Goal: Information Seeking & Learning: Find specific fact

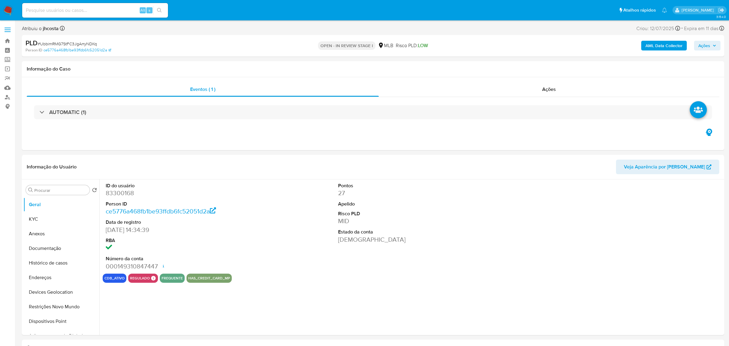
select select "10"
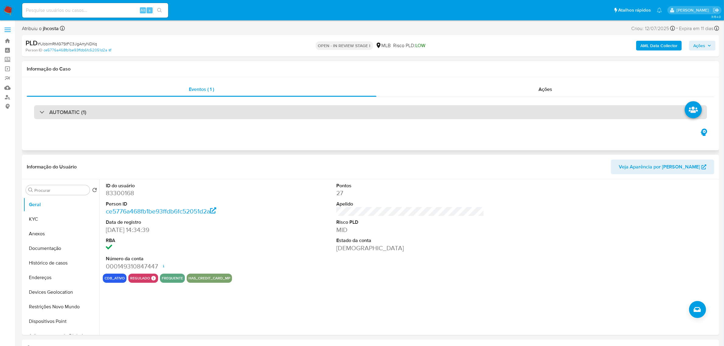
click at [413, 116] on div "AUTOMATIC (1)" at bounding box center [370, 112] width 673 height 14
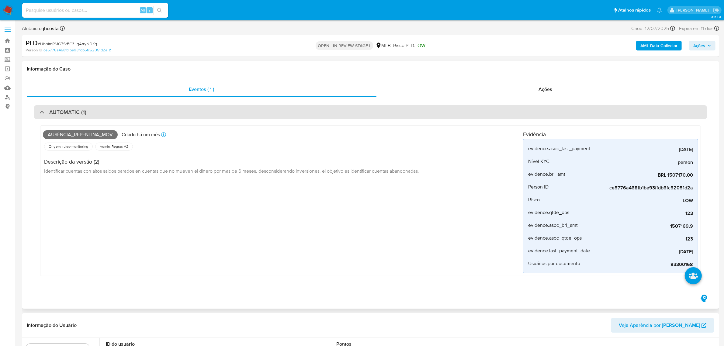
click at [413, 116] on div "AUTOMATIC (1)" at bounding box center [370, 112] width 673 height 14
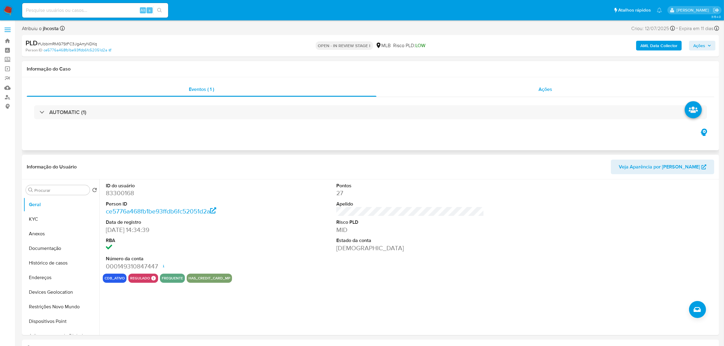
click at [536, 90] on div "Ações" at bounding box center [545, 89] width 338 height 15
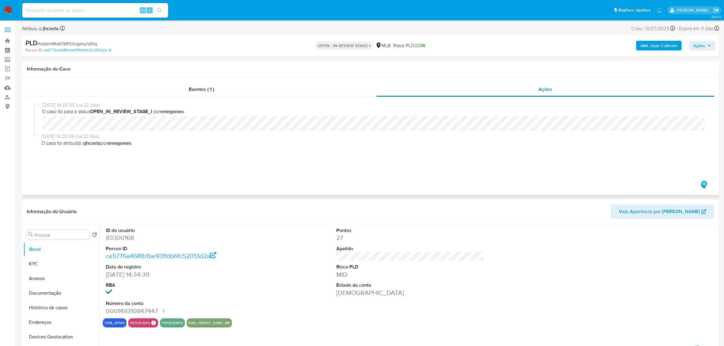
click at [536, 90] on div "Ações" at bounding box center [545, 89] width 338 height 15
click at [116, 237] on dd "83300168" at bounding box center [180, 237] width 148 height 9
copy dd "83300168"
click at [235, 244] on dl "ID do usuário 83300168 Person ID ce5776a468fb1be93ffdb6fc52051d2a Data de regis…" at bounding box center [180, 271] width 148 height 88
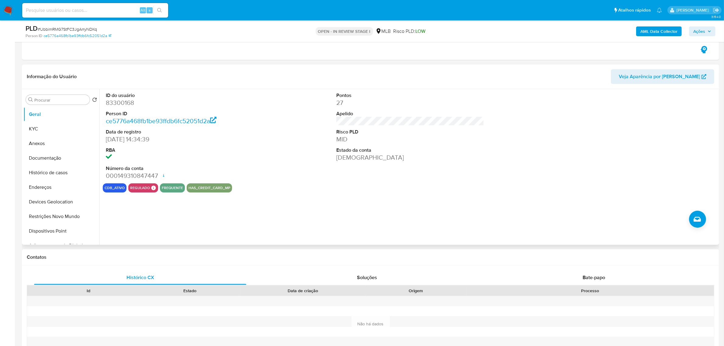
scroll to position [114, 0]
click at [29, 134] on button "KYC" at bounding box center [58, 128] width 71 height 15
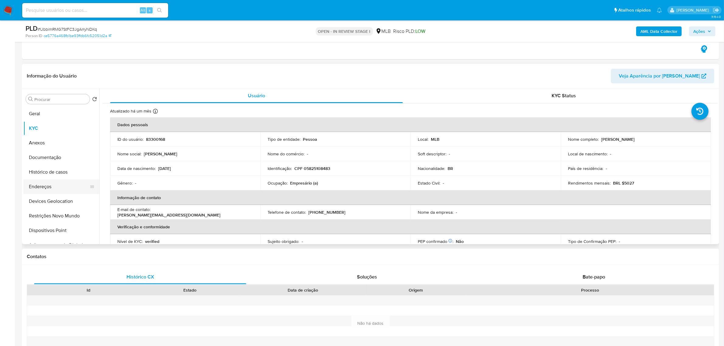
click at [50, 186] on button "Endereços" at bounding box center [58, 186] width 71 height 15
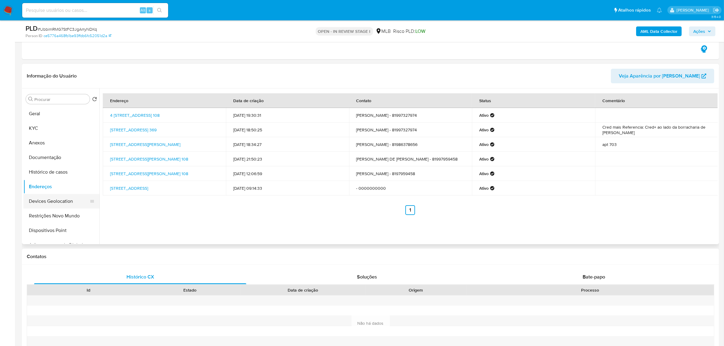
click at [63, 204] on button "Devices Geolocation" at bounding box center [58, 201] width 71 height 15
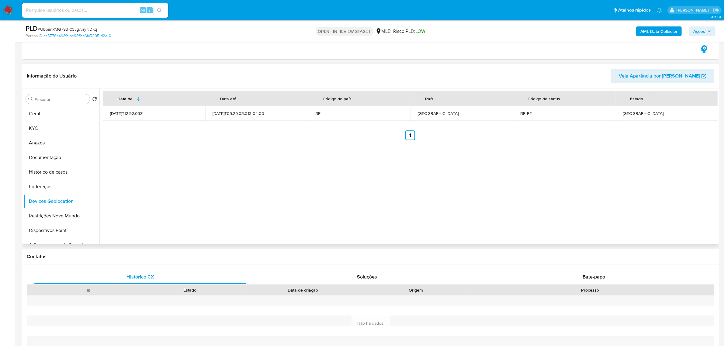
click at [239, 207] on div "Data de Data até Código do país País Código de status Estado 2022-08-09T12:52:0…" at bounding box center [408, 166] width 618 height 156
drag, startPoint x: 57, startPoint y: 214, endPoint x: 65, endPoint y: 217, distance: 8.4
click at [57, 214] on button "Restrições Novo Mundo" at bounding box center [58, 215] width 71 height 15
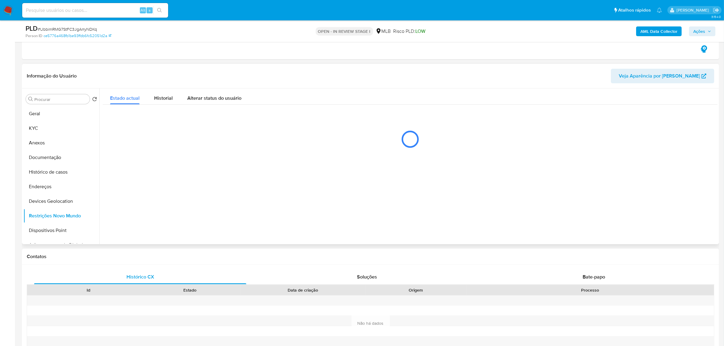
click at [222, 218] on div at bounding box center [408, 166] width 618 height 156
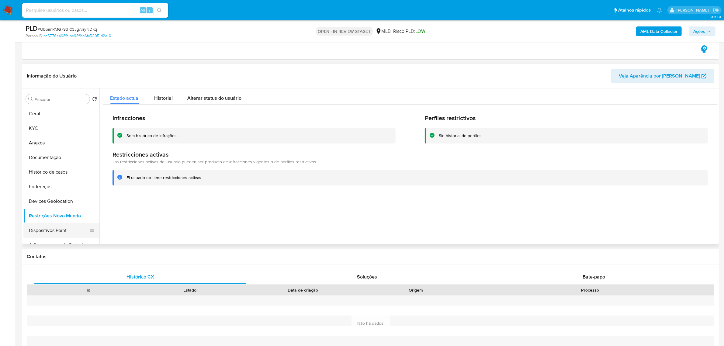
click at [62, 231] on button "Dispositivos Point" at bounding box center [58, 230] width 71 height 15
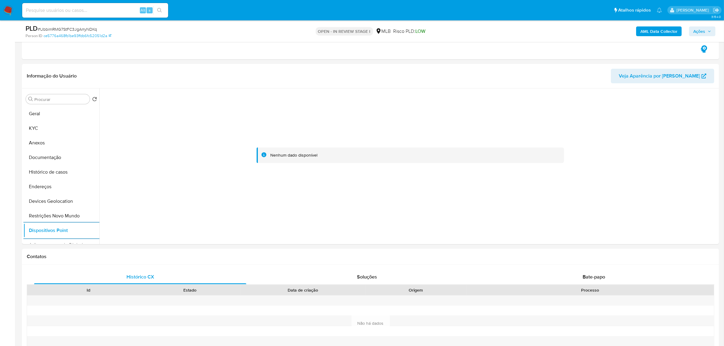
click at [646, 33] on b "AML Data Collector" at bounding box center [658, 31] width 37 height 10
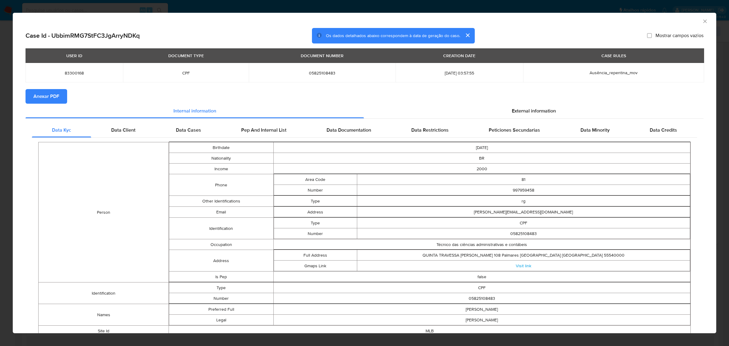
click at [46, 90] on span "Anexar PDF" at bounding box center [46, 96] width 26 height 13
click at [526, 111] on span "External information" at bounding box center [534, 111] width 44 height 7
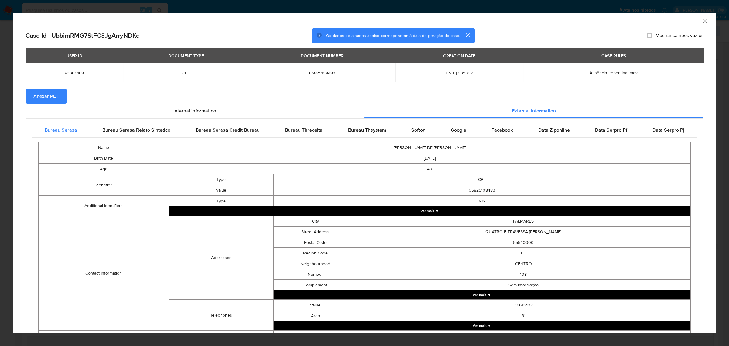
click at [702, 21] on icon "Fechar a janela" at bounding box center [705, 21] width 6 height 6
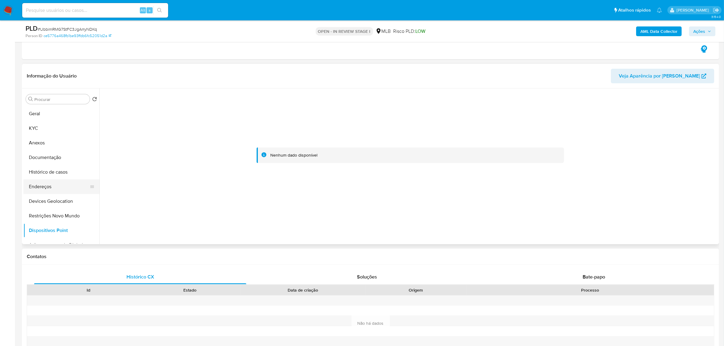
click at [41, 185] on button "Endereços" at bounding box center [58, 186] width 71 height 15
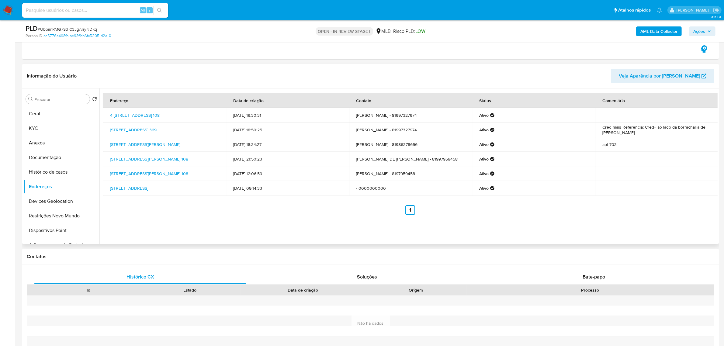
drag, startPoint x: 237, startPoint y: 114, endPoint x: 288, endPoint y: 124, distance: 51.7
click at [288, 124] on tbody "4 Travessajosécardoso 108, Palmares, Pernambuco, 55540000, Brasil 108 06/04/202…" at bounding box center [410, 152] width 615 height 88
click at [294, 139] on td "04/07/2018 18:34:27" at bounding box center [287, 144] width 123 height 15
click at [251, 135] on td "04/02/2024 18:50:25" at bounding box center [287, 129] width 123 height 15
click at [244, 129] on td "04/02/2024 18:50:25" at bounding box center [287, 129] width 123 height 15
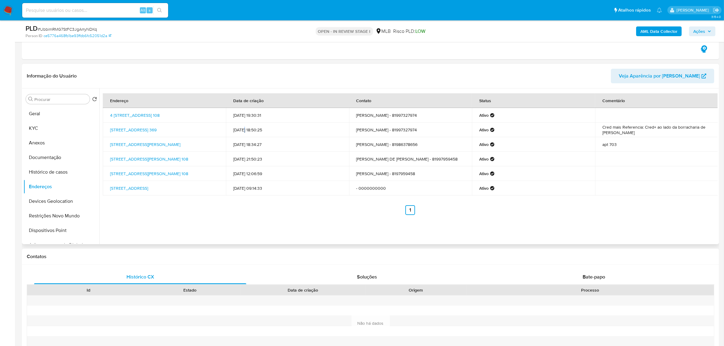
click at [243, 128] on td "04/02/2024 18:50:25" at bounding box center [287, 129] width 123 height 15
drag, startPoint x: 107, startPoint y: 126, endPoint x: 155, endPoint y: 136, distance: 49.7
click at [155, 136] on td "Rua Cleomenes De Siqueira Granja 369, Palmares, Pernambuco, 55540000, Brasil 369" at bounding box center [164, 129] width 123 height 15
copy link "Rua Cleomenes De Siqueira Granja 369, Palmares, Pernambuco, 55540000"
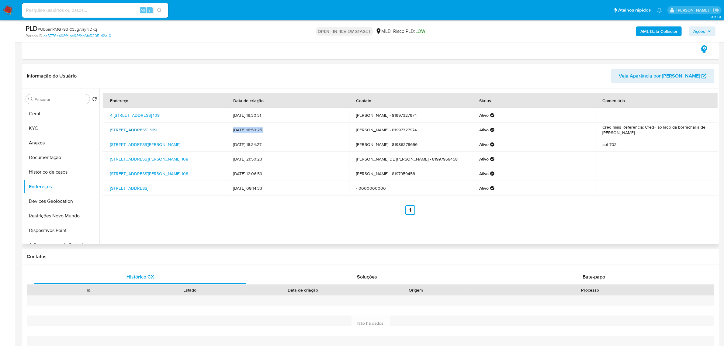
click at [150, 133] on link "Rua Cleomenes De Siqueira Granja 369, Palmares, Pernambuco, 55540000, Brasil 369" at bounding box center [133, 130] width 46 height 6
click at [44, 132] on button "KYC" at bounding box center [58, 128] width 71 height 15
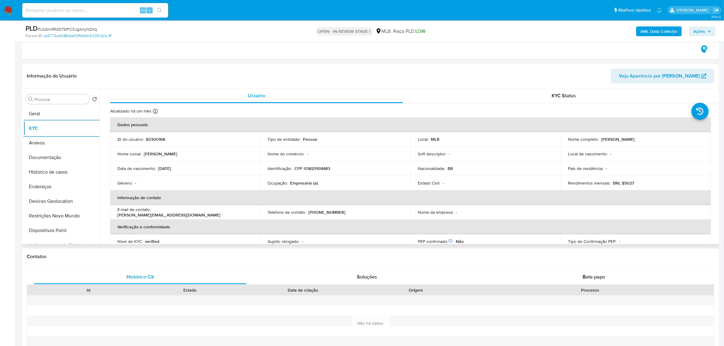
click at [325, 168] on p "CPF 05825108483" at bounding box center [312, 168] width 36 height 5
copy p "05825108483"
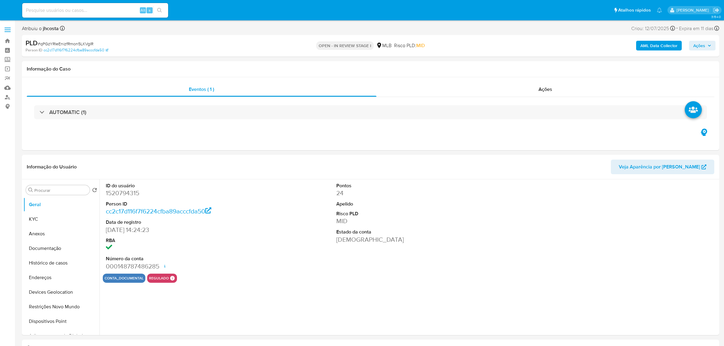
select select "10"
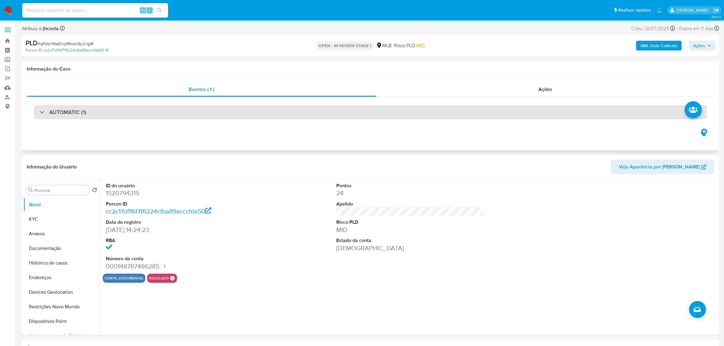
click at [91, 112] on div "AUTOMATIC (1)" at bounding box center [370, 112] width 673 height 14
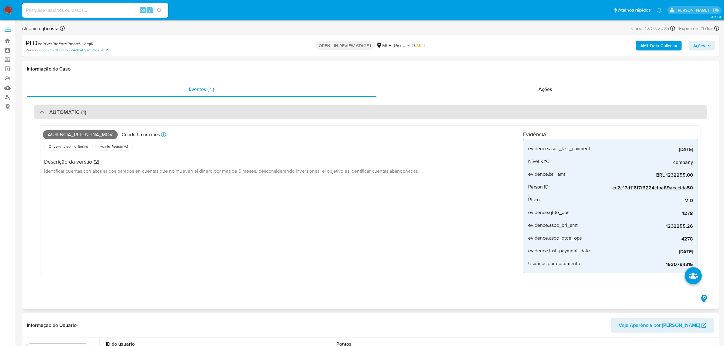
click at [91, 112] on div "AUTOMATIC (1)" at bounding box center [370, 112] width 673 height 14
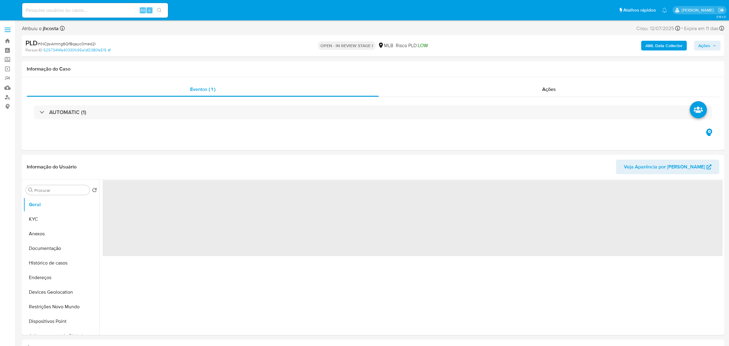
select select "10"
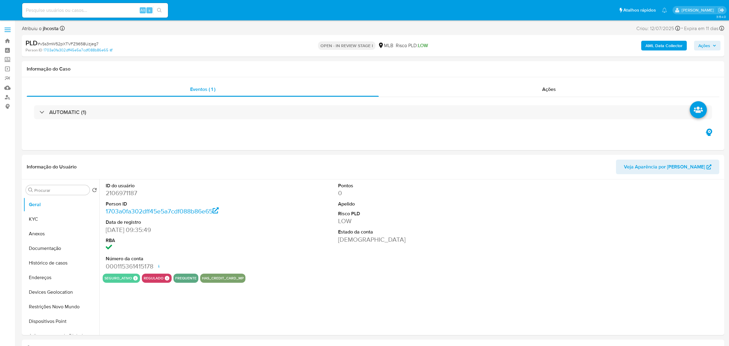
select select "10"
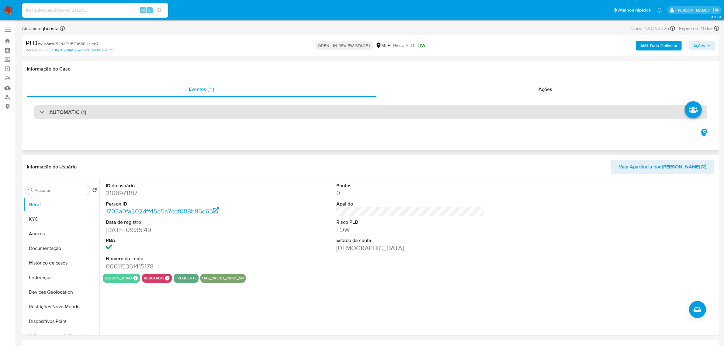
click at [169, 113] on div "AUTOMATIC (1)" at bounding box center [370, 112] width 673 height 14
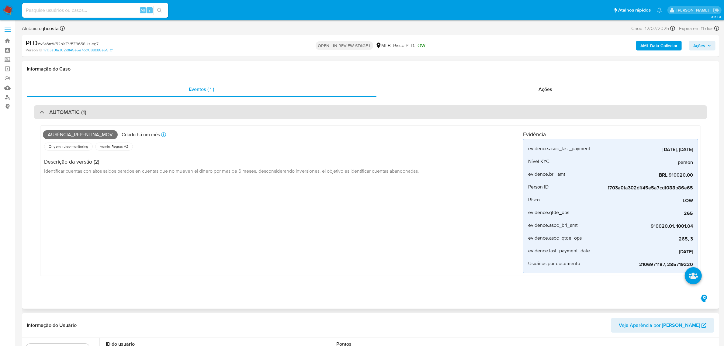
click at [169, 113] on div "AUTOMATIC (1)" at bounding box center [370, 112] width 673 height 14
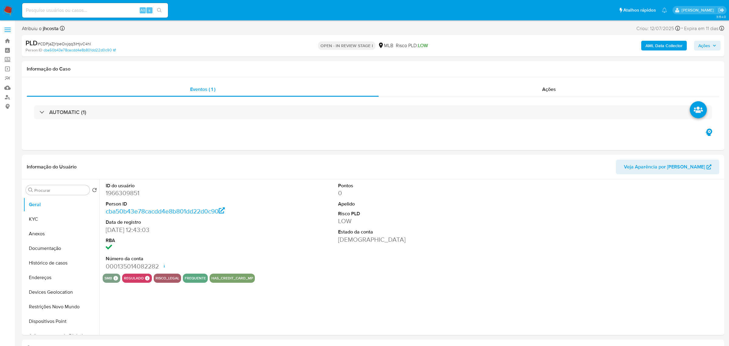
select select "10"
